Goal: Transaction & Acquisition: Purchase product/service

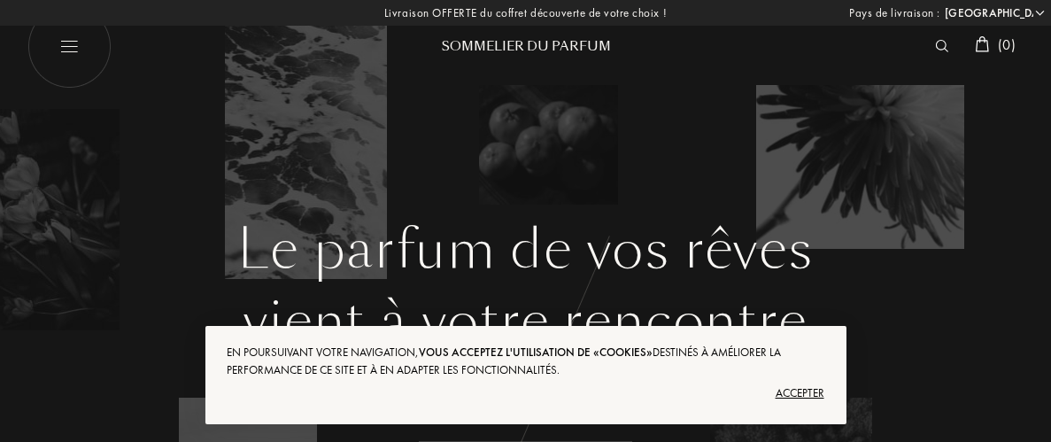
select select "US"
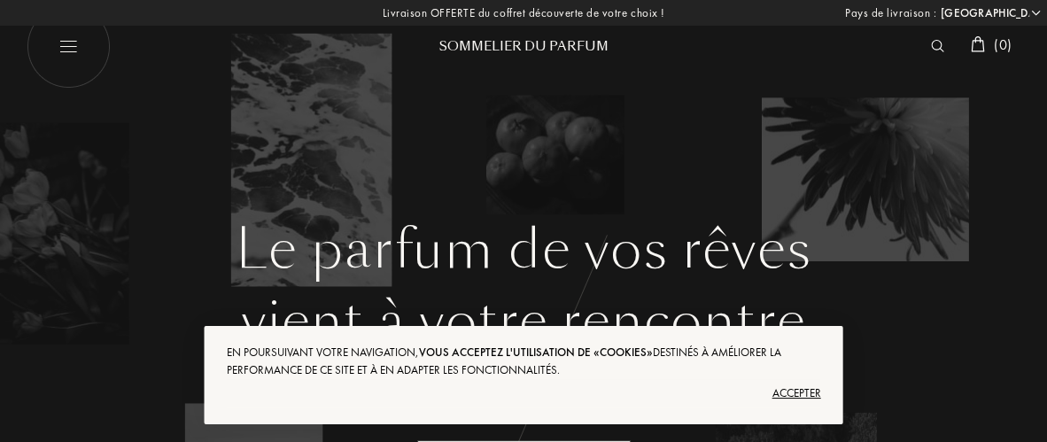
click at [798, 399] on div "Accepter" at bounding box center [523, 393] width 594 height 28
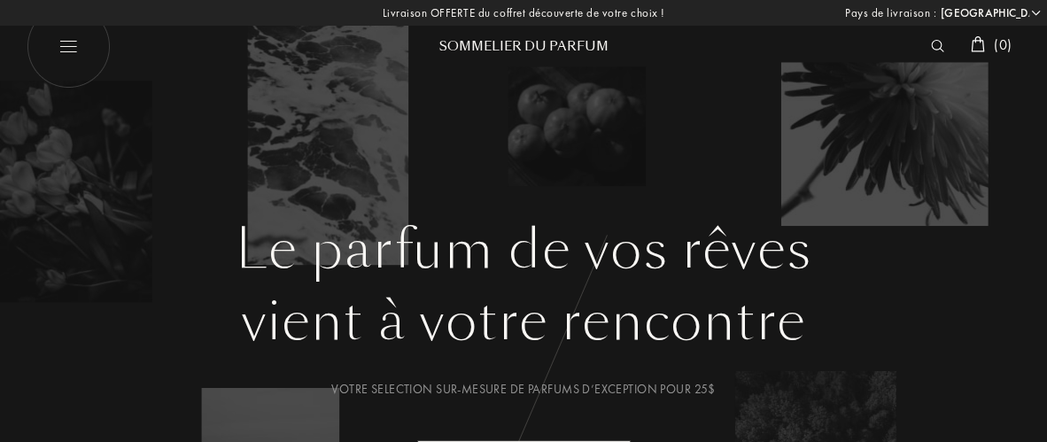
click at [931, 49] on img at bounding box center [937, 46] width 13 height 12
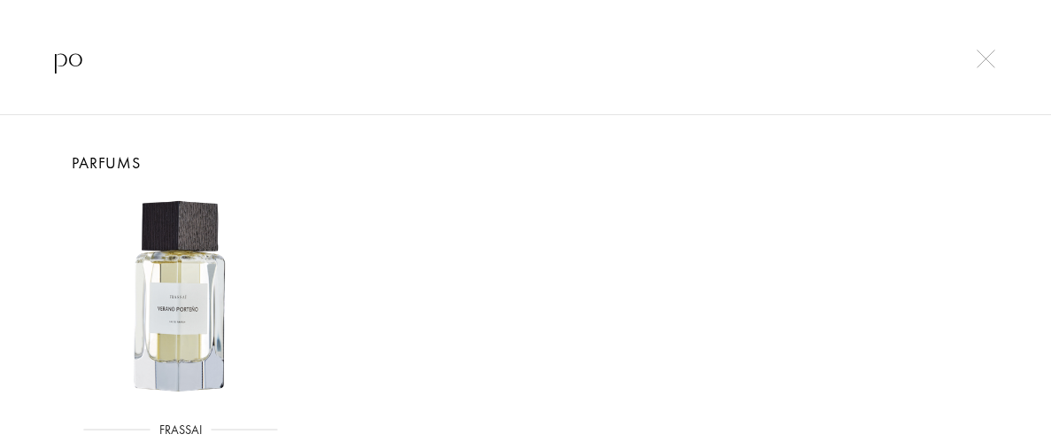
type input "p"
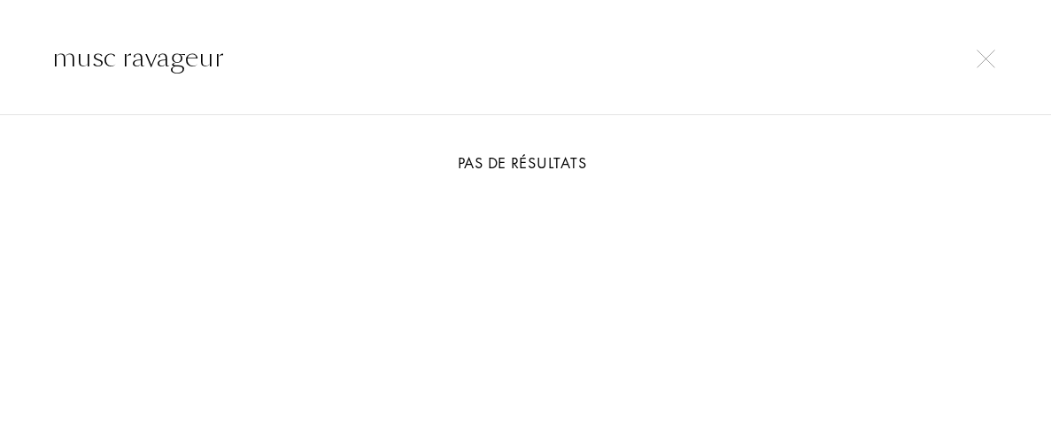
type input "musc ravageur"
click at [1002, 57] on input "musc ravageur" at bounding box center [525, 57] width 1051 height 40
click at [988, 64] on img at bounding box center [986, 59] width 19 height 19
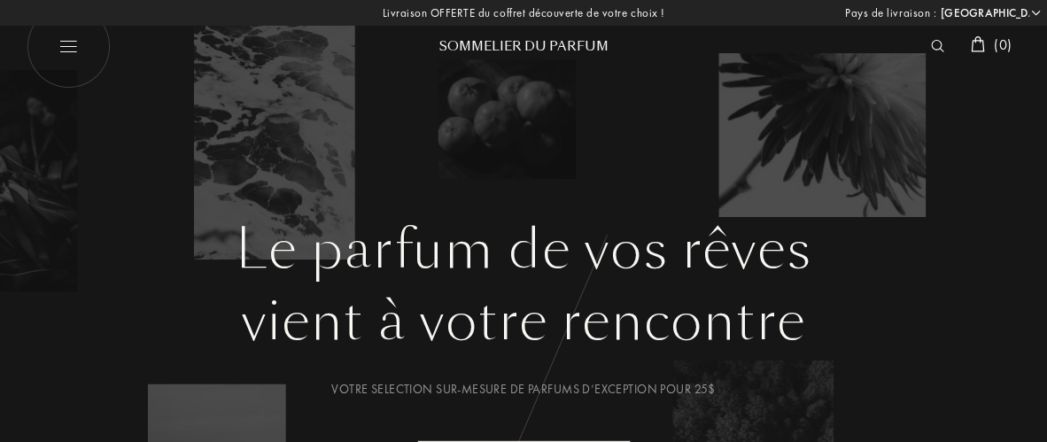
click at [81, 38] on img at bounding box center [69, 46] width 84 height 84
select select "US"
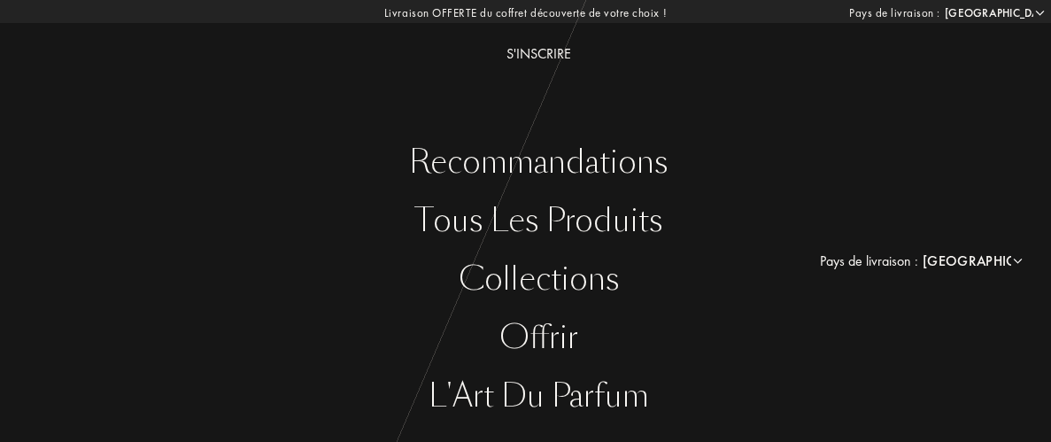
scroll to position [146, 0]
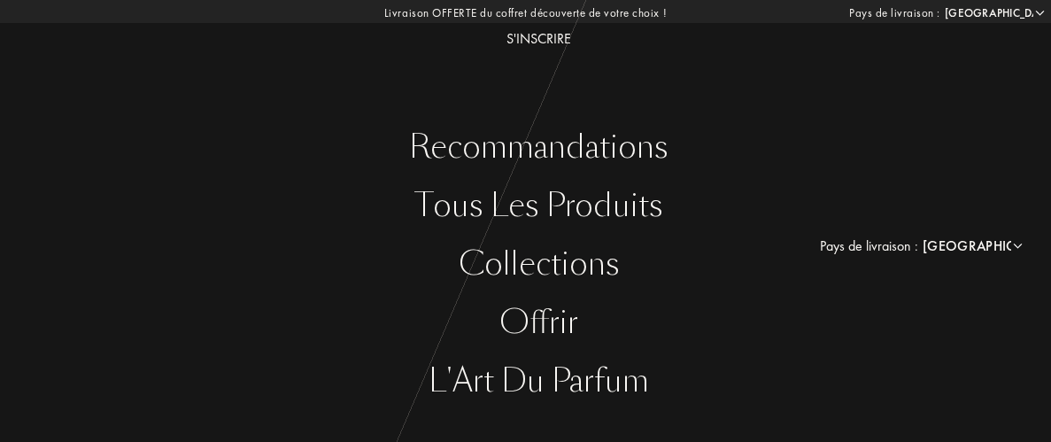
click at [501, 205] on div "Tous les produits" at bounding box center [539, 206] width 1024 height 36
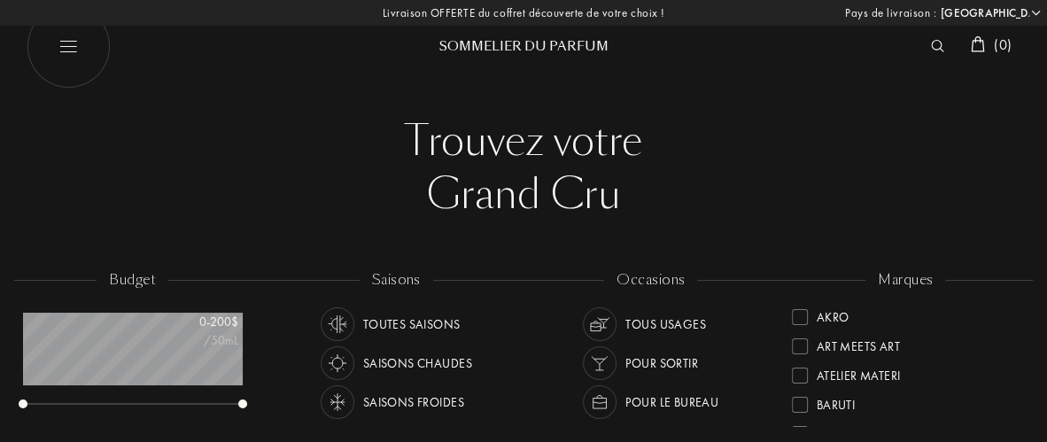
scroll to position [88, 219]
click at [1038, 12] on select "Afghanistan Afrique du Sud Albanie Algérie Allemagne Andorre Angola Anguilla An…" at bounding box center [989, 13] width 106 height 18
select select "FR"
click at [936, 4] on select "Afghanistan Afrique du Sud Albanie Algérie Allemagne Andorre Angola Anguilla An…" at bounding box center [989, 13] width 106 height 18
select select "FR"
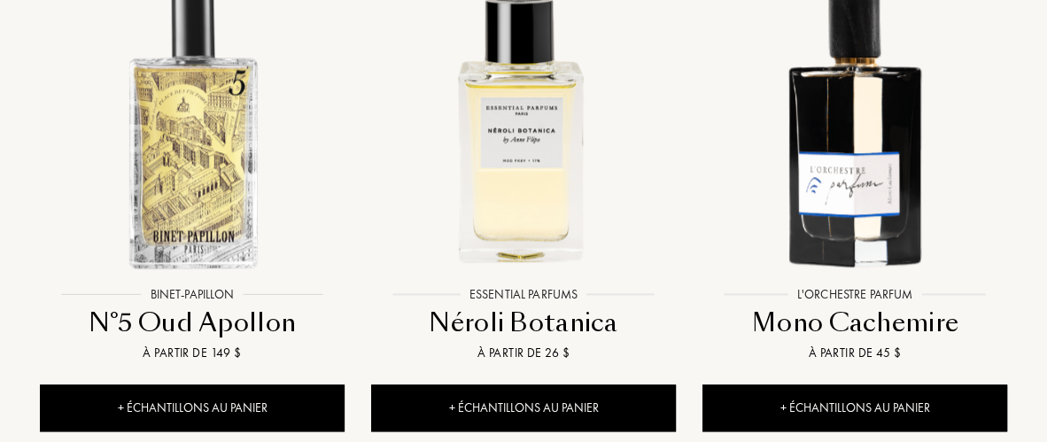
scroll to position [1376, 0]
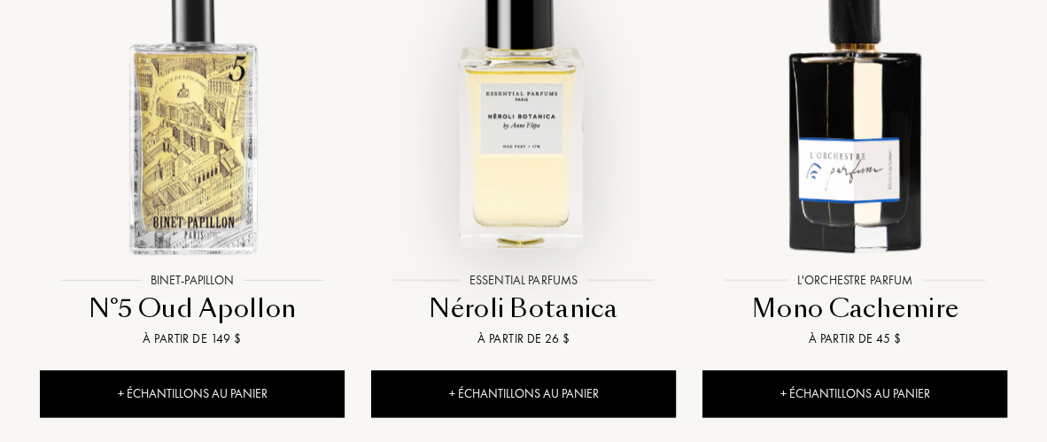
click at [514, 234] on div at bounding box center [523, 128] width 331 height 370
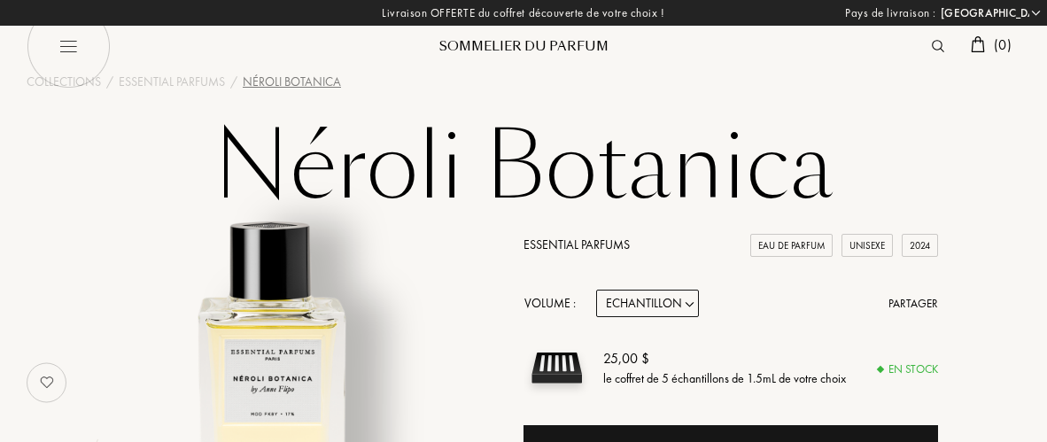
select select "FR"
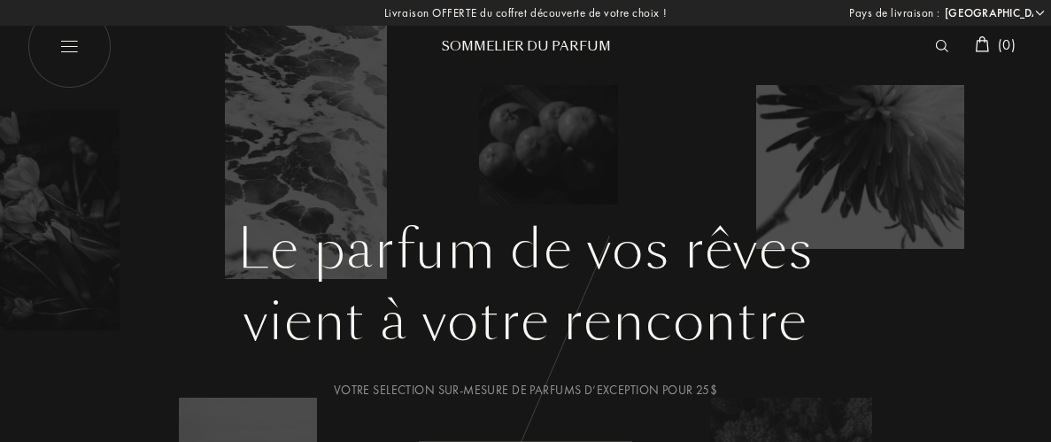
select select "FR"
